Goal: Task Accomplishment & Management: Manage account settings

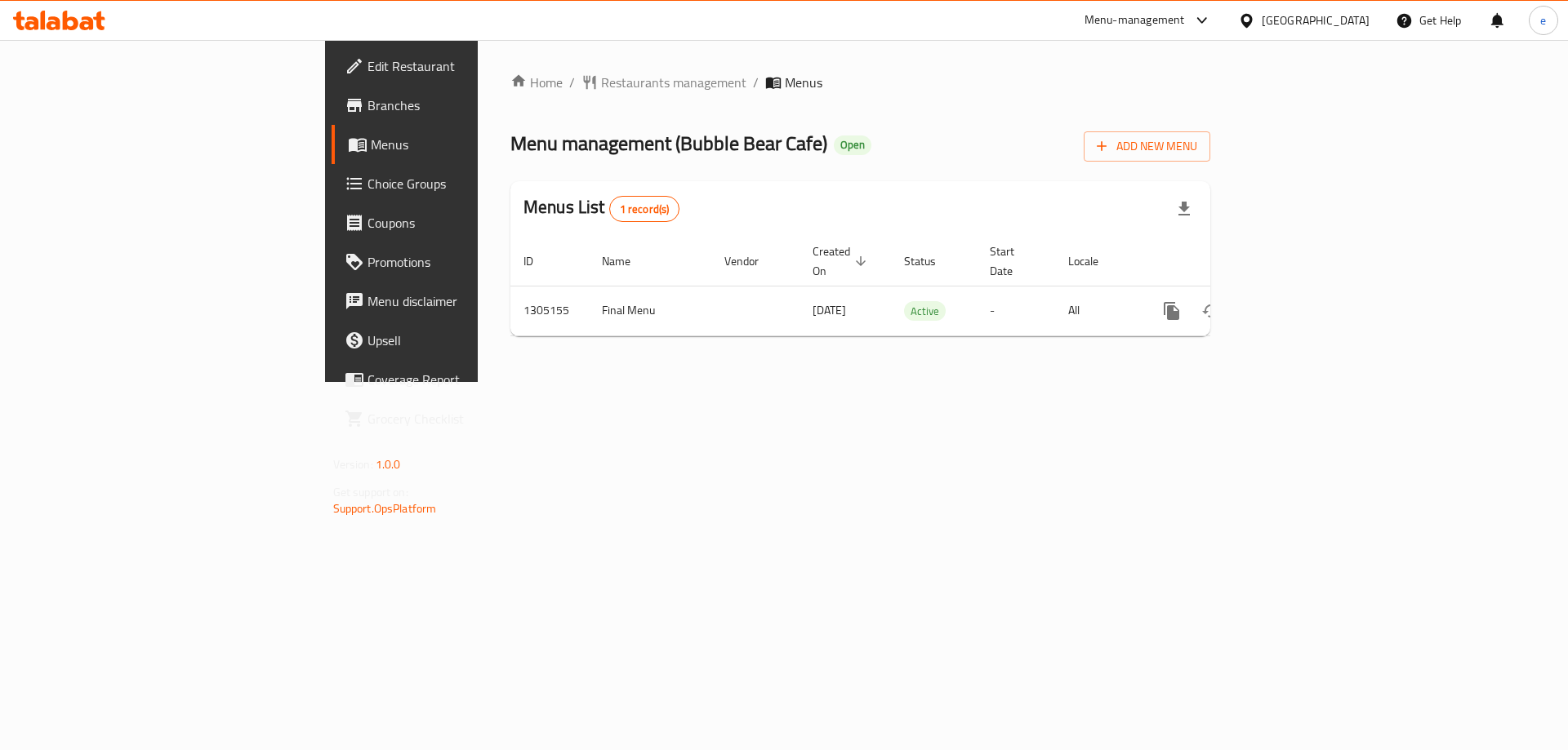
click at [1296, 18] on div "United Arab Emirates" at bounding box center [1315, 21] width 108 height 18
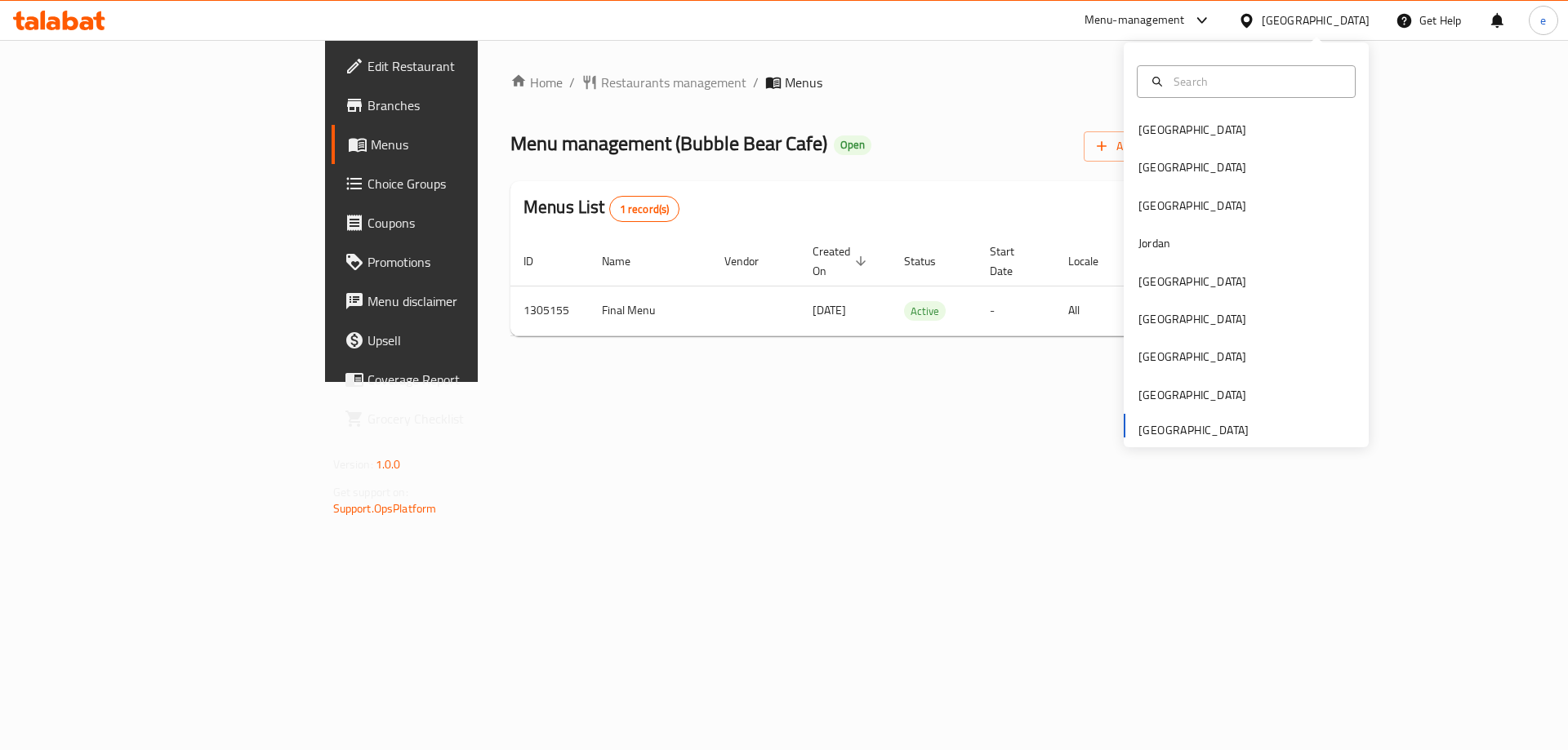
click at [971, 98] on div "Home / Restaurants management / Menus Menu management ( Bubble Bear Cafe ) Open…" at bounding box center [860, 211] width 699 height 277
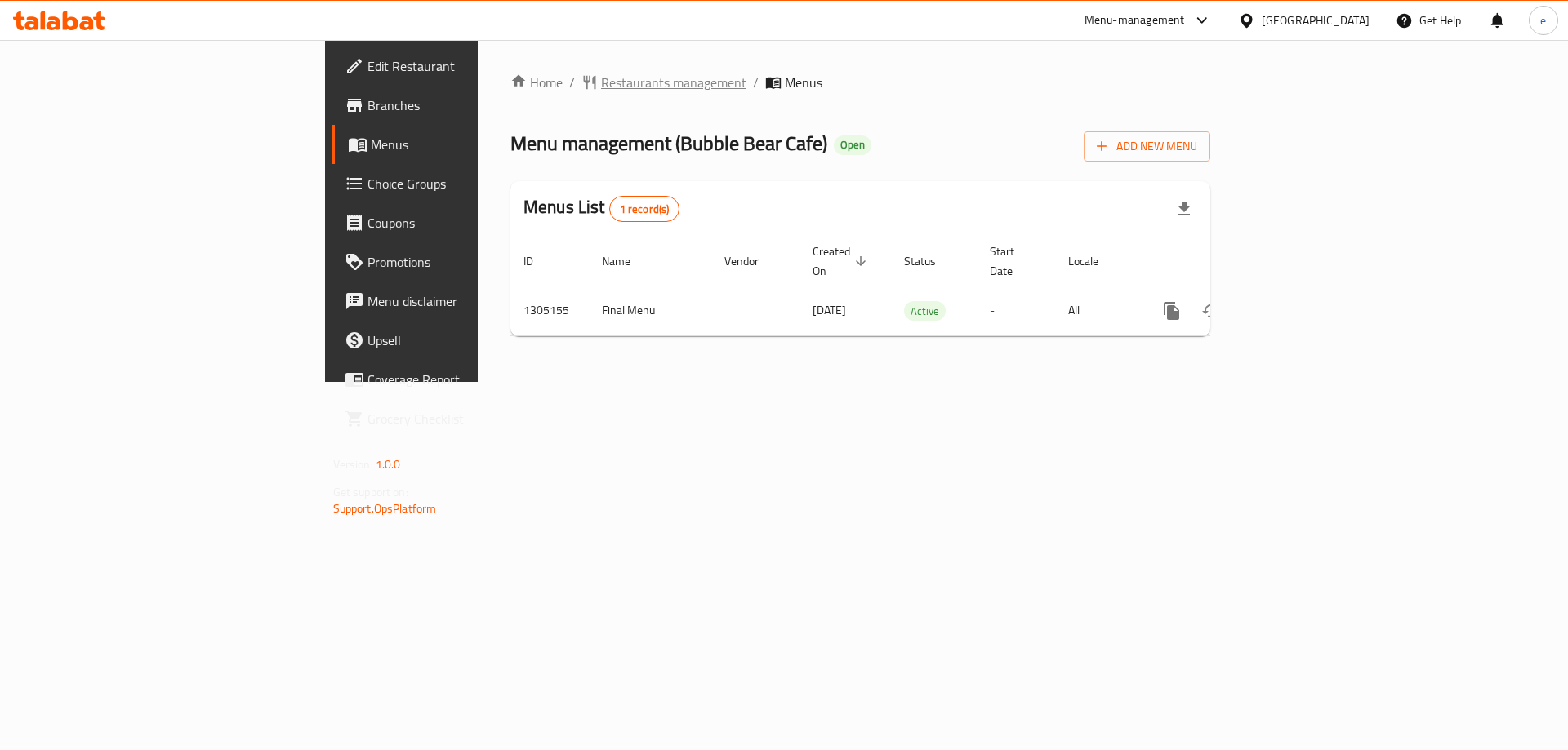
click at [601, 89] on span "Restaurants management" at bounding box center [673, 82] width 145 height 20
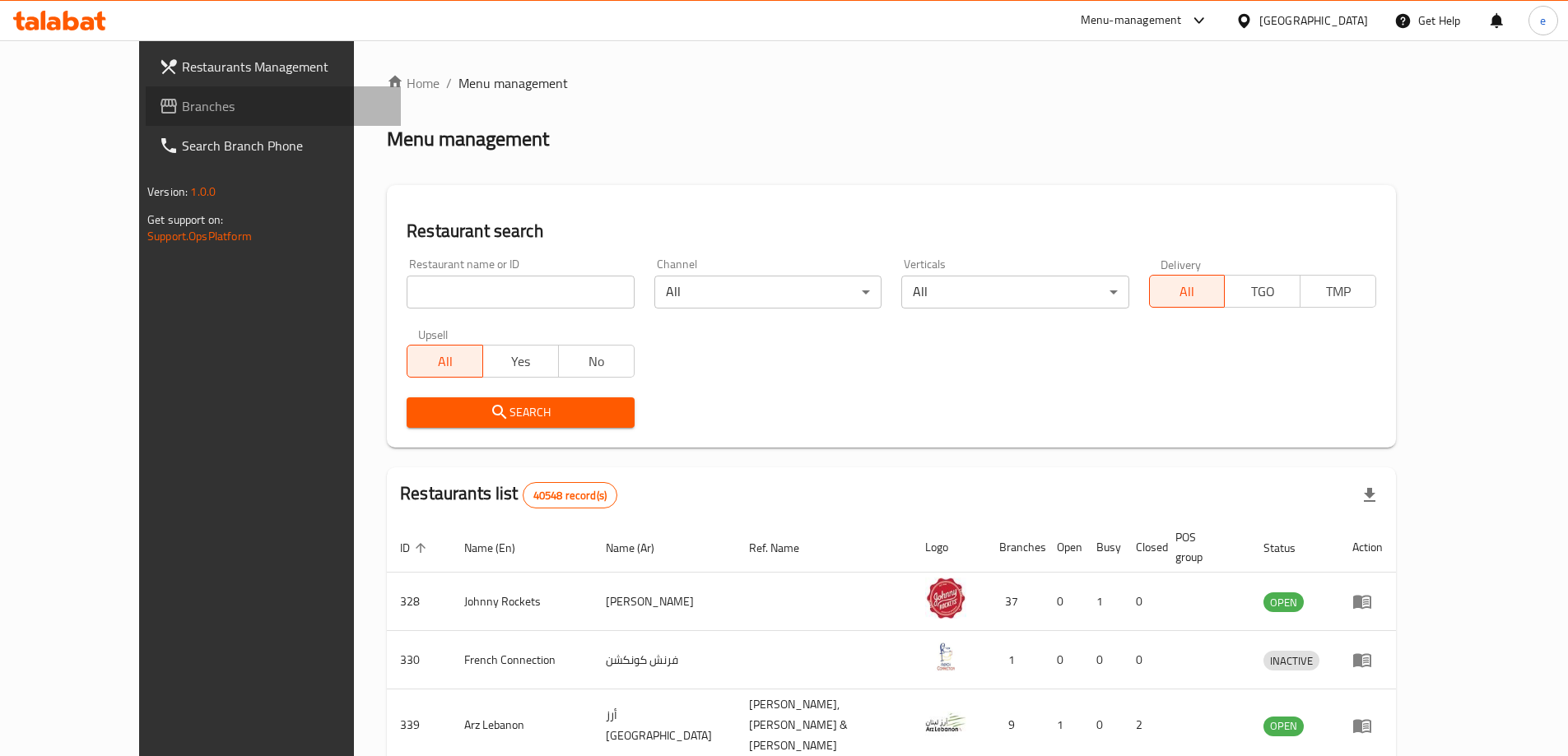
click at [182, 104] on span "Branches" at bounding box center [284, 106] width 205 height 20
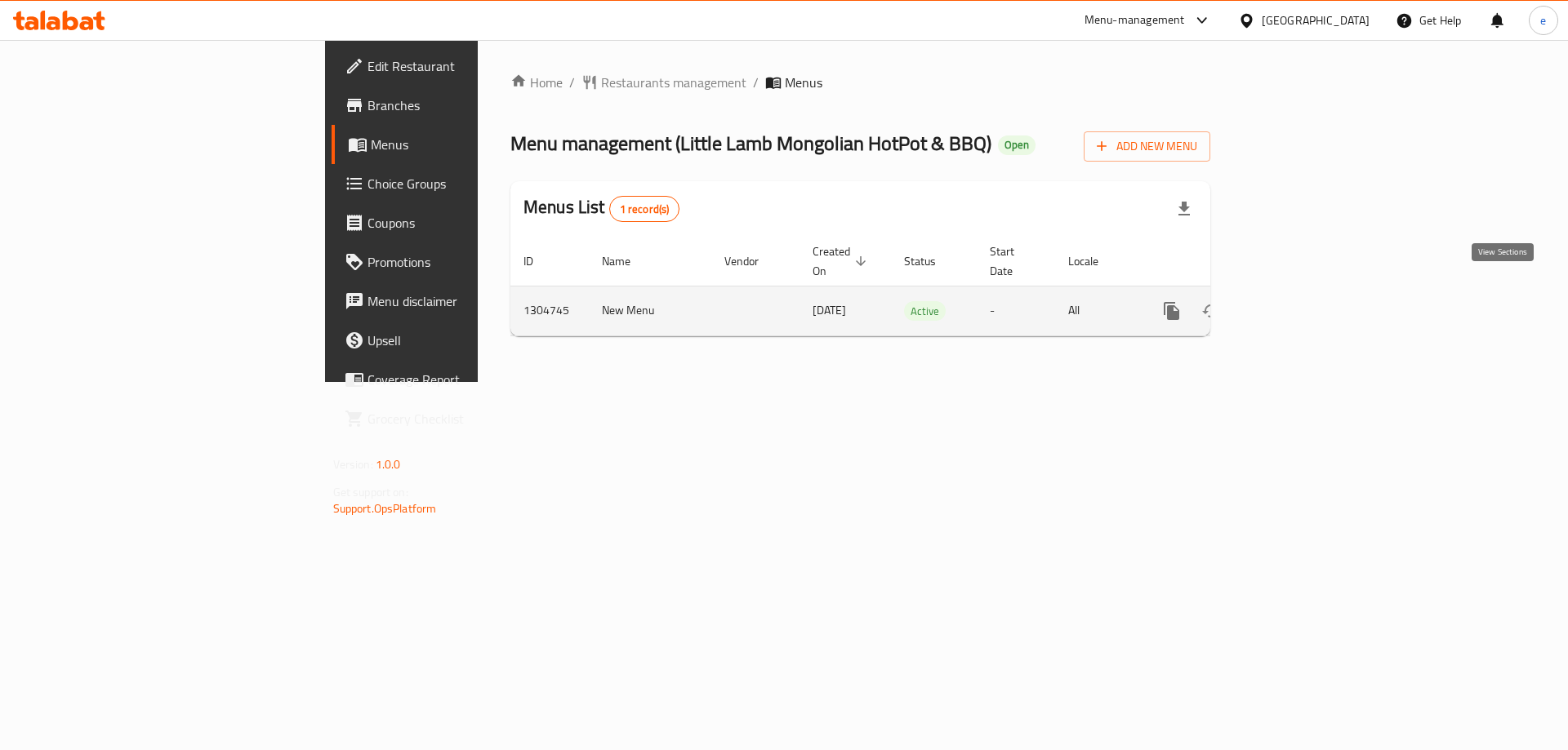
click at [1299, 302] on icon "enhanced table" at bounding box center [1289, 312] width 20 height 20
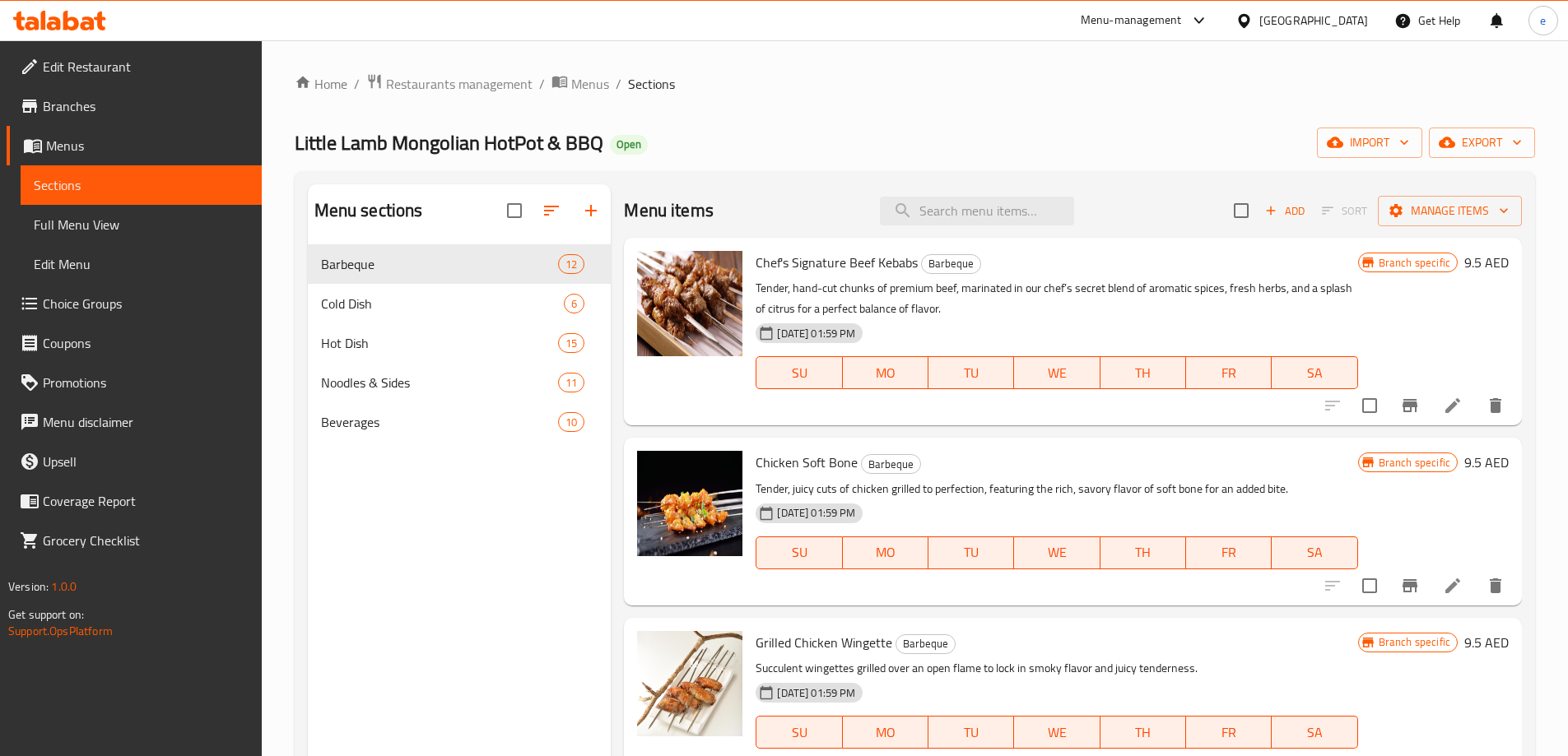
click at [1273, 21] on div "United Arab Emirates" at bounding box center [1313, 21] width 109 height 18
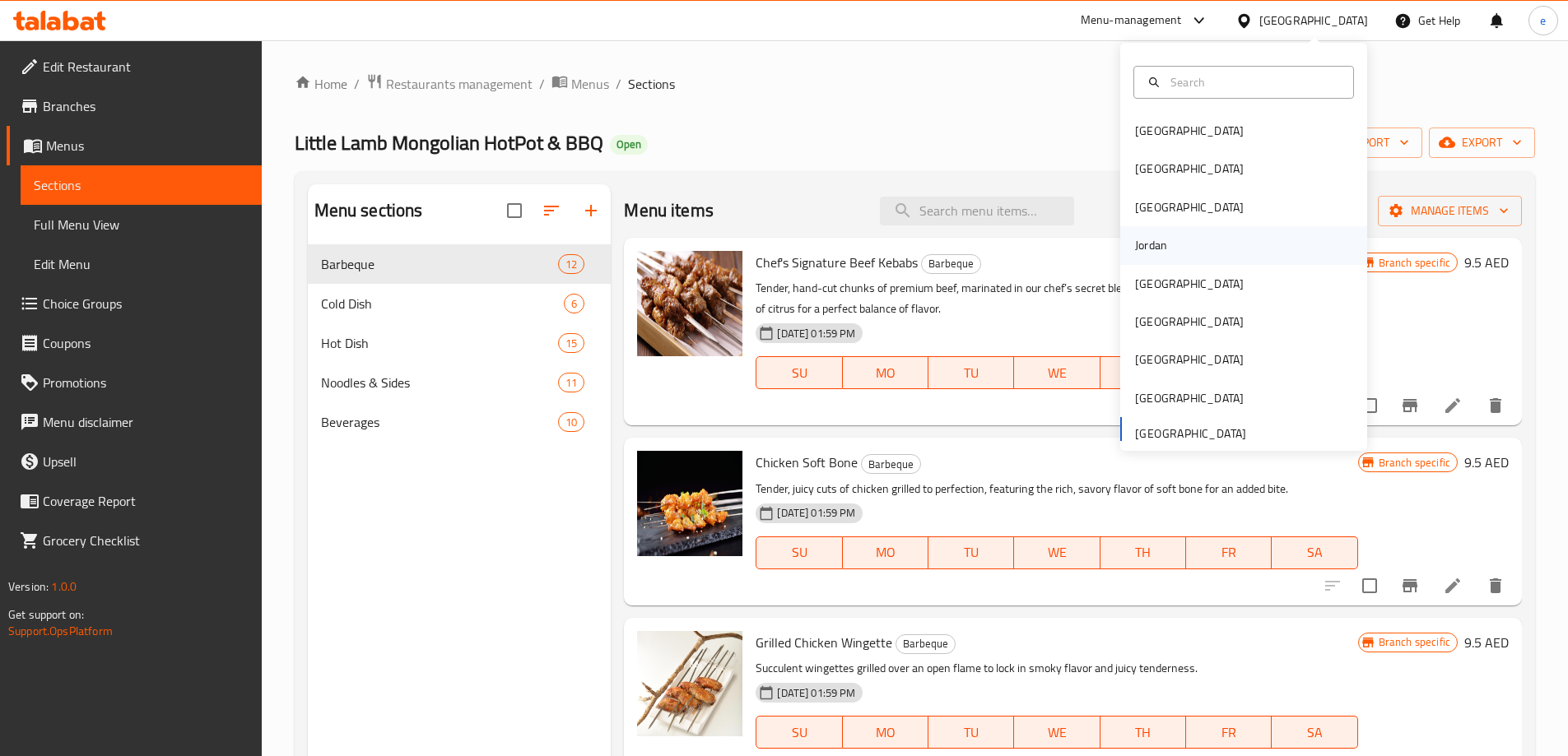
click at [1139, 236] on div "Jordan" at bounding box center [1151, 246] width 32 height 18
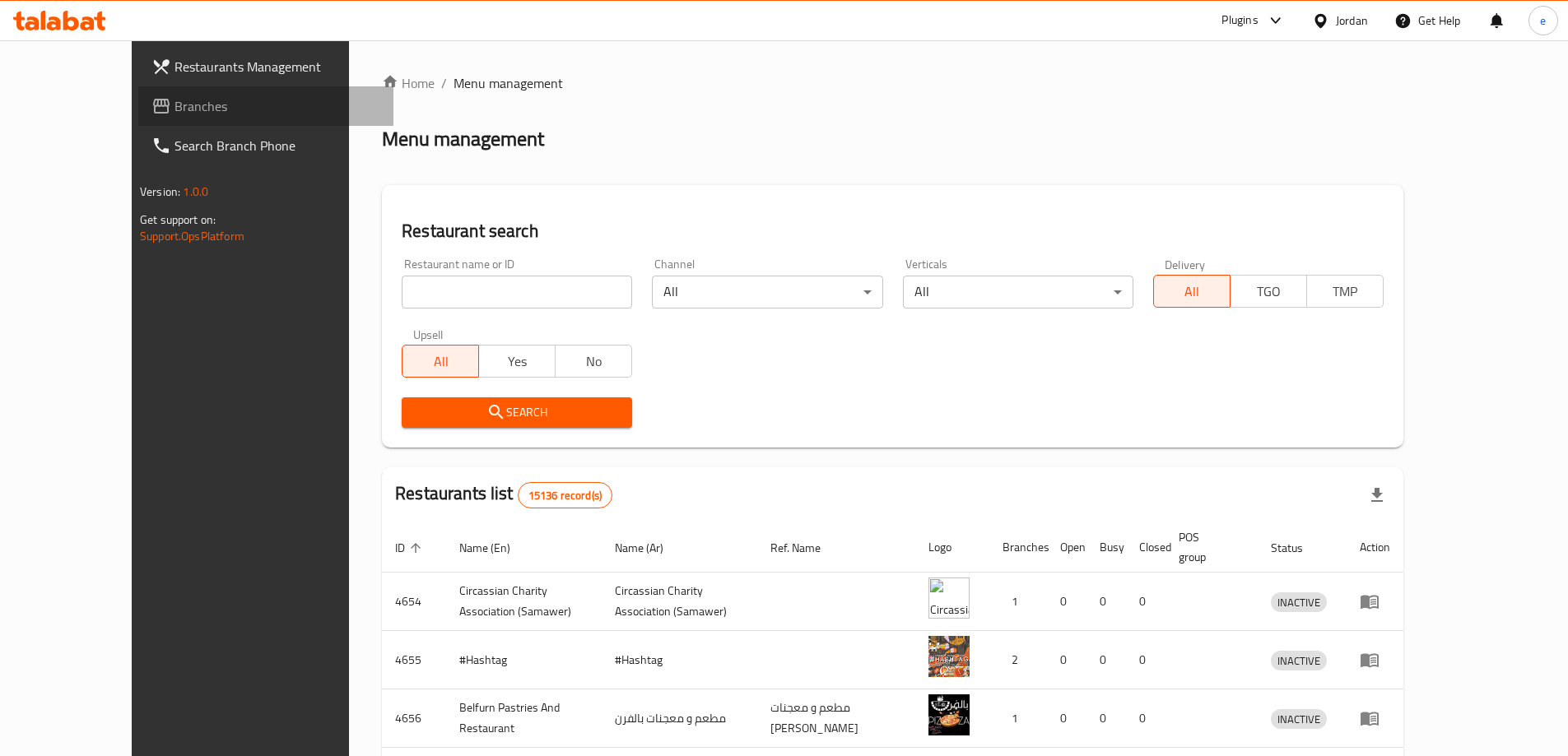
click at [174, 110] on span "Branches" at bounding box center [277, 106] width 205 height 20
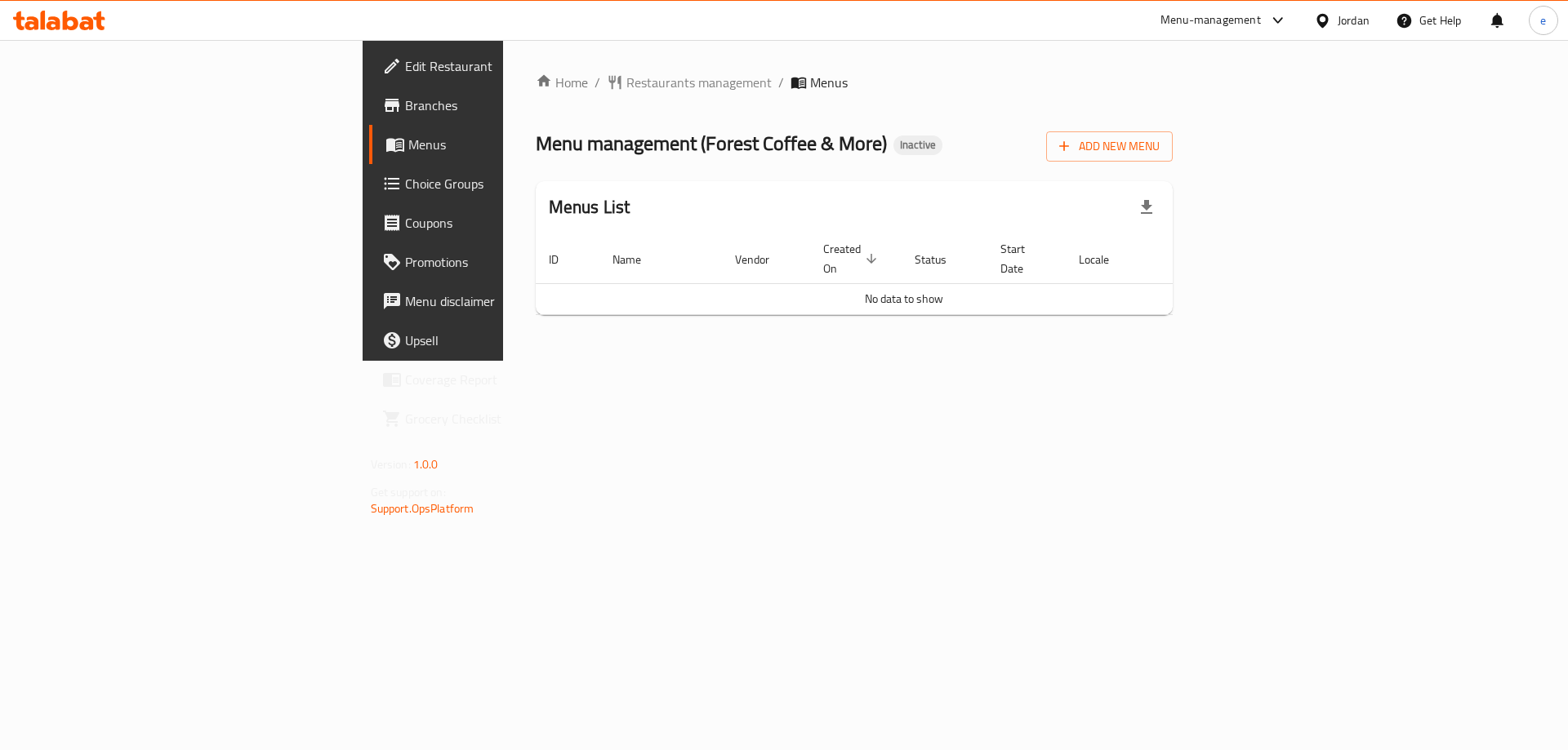
click at [405, 112] on span "Branches" at bounding box center [508, 105] width 207 height 20
